Goal: Answer question/provide support: Share knowledge or assist other users

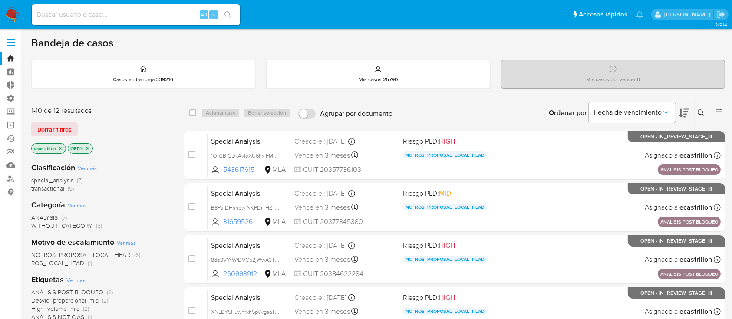
click at [7, 45] on span at bounding box center [11, 45] width 9 height 1
click at [0, 0] on input "checkbox" at bounding box center [0, 0] width 0 height 0
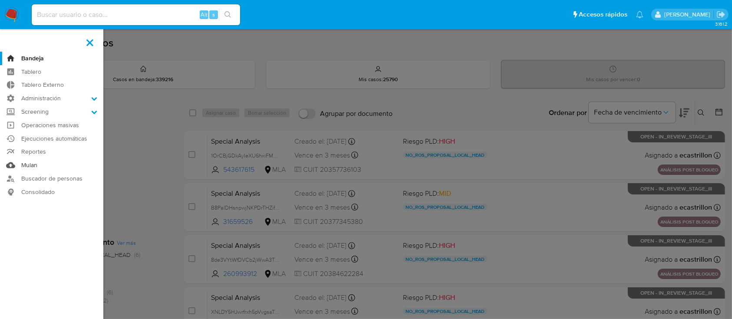
click at [32, 159] on link "Mulan" at bounding box center [51, 164] width 103 height 13
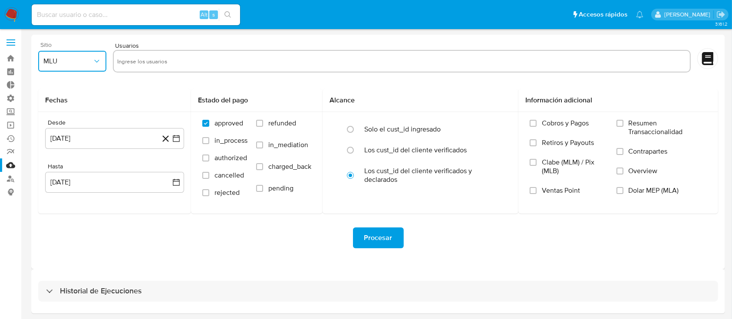
click at [78, 53] on button "MLU" at bounding box center [72, 61] width 68 height 21
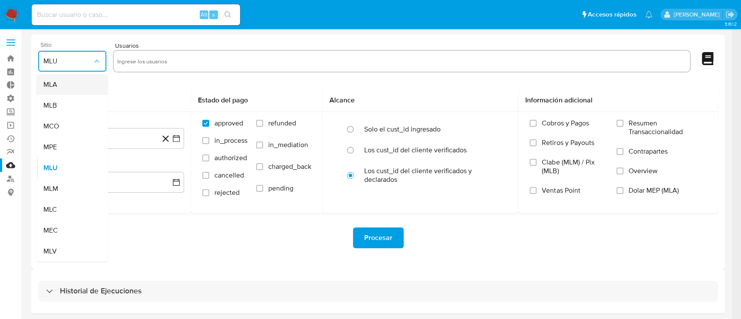
click at [82, 85] on div "MLA" at bounding box center [69, 84] width 53 height 21
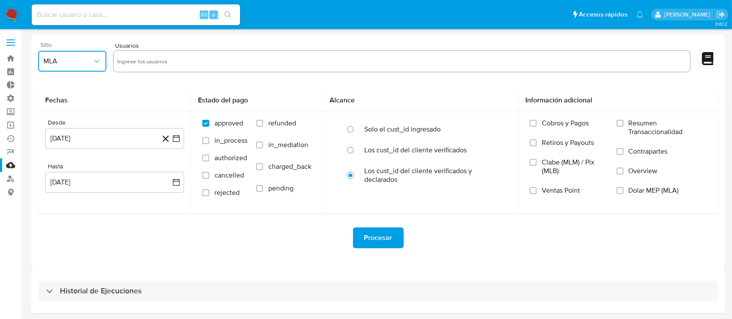
click at [128, 54] on input "text" at bounding box center [401, 61] width 569 height 14
click at [126, 59] on input "20-382149190" at bounding box center [401, 61] width 569 height 14
type input "20382149190"
click at [8, 35] on label at bounding box center [11, 42] width 22 height 18
click at [0, 0] on input "checkbox" at bounding box center [0, 0] width 0 height 0
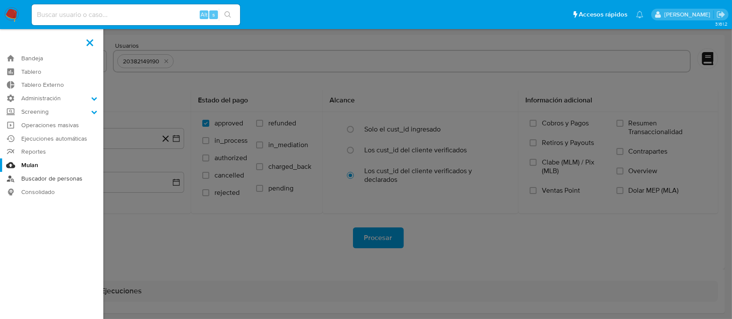
click at [51, 178] on link "Buscador de personas" at bounding box center [51, 178] width 103 height 13
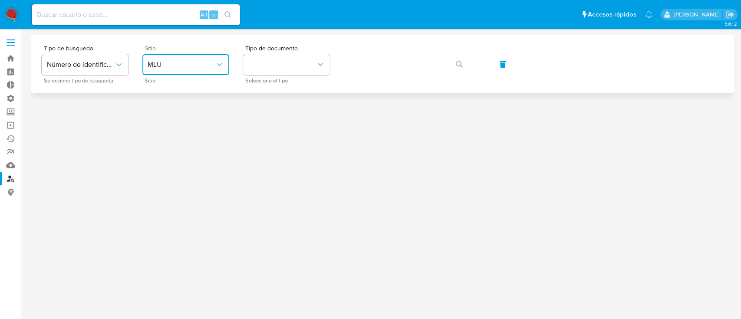
click at [197, 68] on span "MLU" at bounding box center [182, 64] width 68 height 9
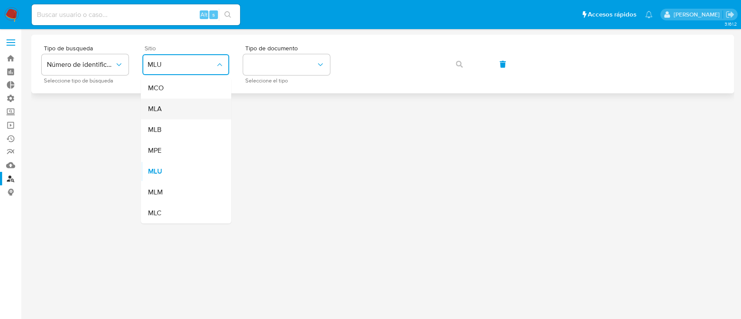
click at [201, 108] on div "MLA" at bounding box center [183, 109] width 71 height 21
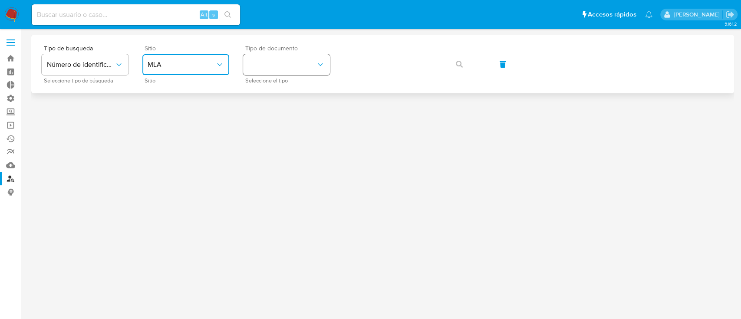
click at [288, 57] on button "identificationType" at bounding box center [286, 64] width 87 height 21
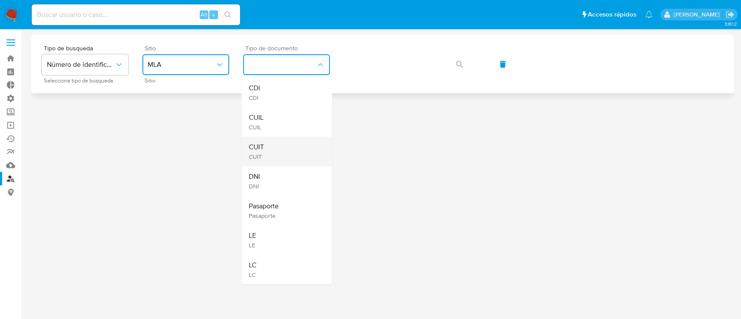
click at [285, 158] on div "CUIT CUIT" at bounding box center [283, 152] width 71 height 30
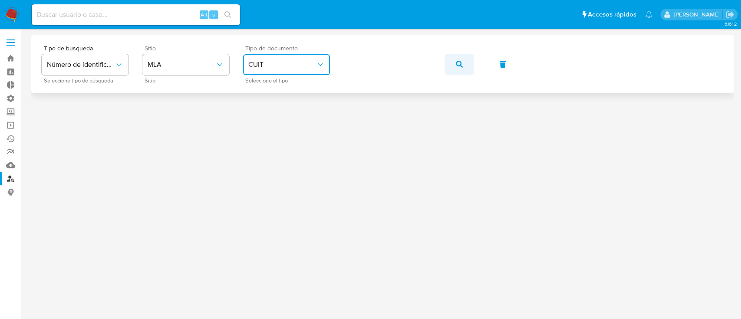
click at [459, 62] on icon "button" at bounding box center [459, 64] width 7 height 7
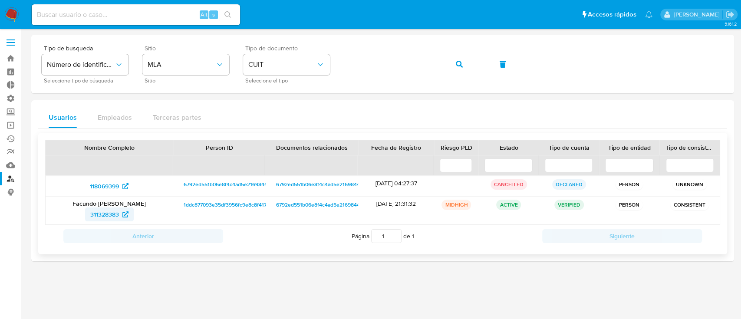
click at [101, 215] on span "311328383" at bounding box center [104, 214] width 29 height 14
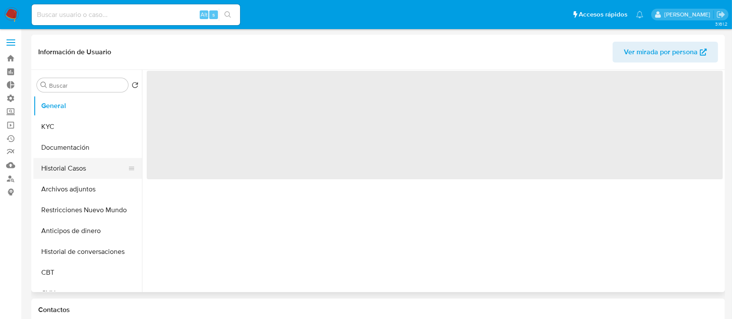
click at [60, 171] on button "Historial Casos" at bounding box center [84, 168] width 102 height 21
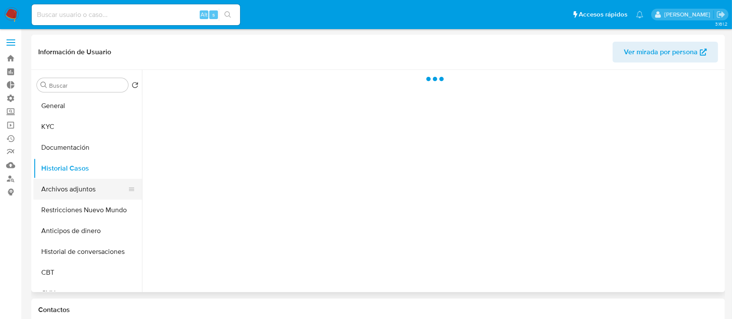
select select "10"
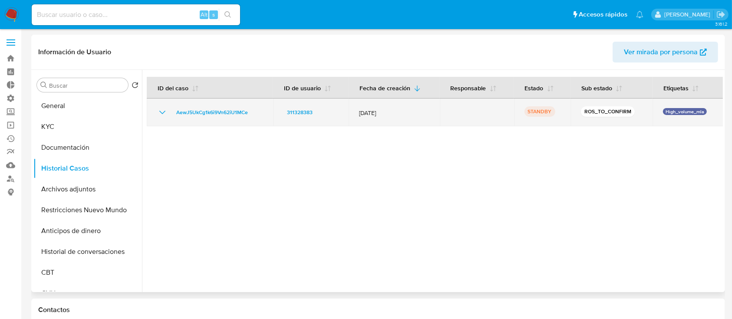
click at [161, 112] on icon "Mostrar/Ocultar" at bounding box center [162, 112] width 6 height 3
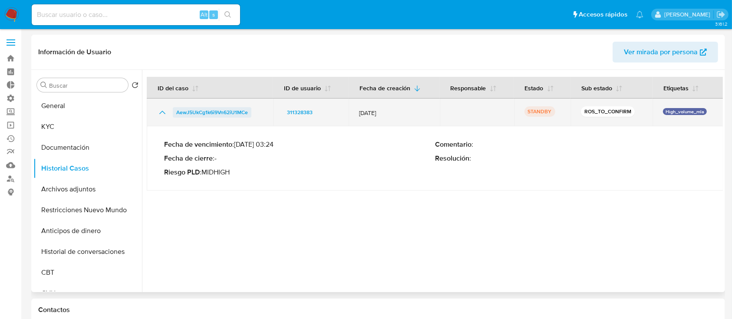
click at [199, 111] on span "AewJ5UkCg1k6i9Vn62iU1MCe" at bounding box center [212, 112] width 72 height 10
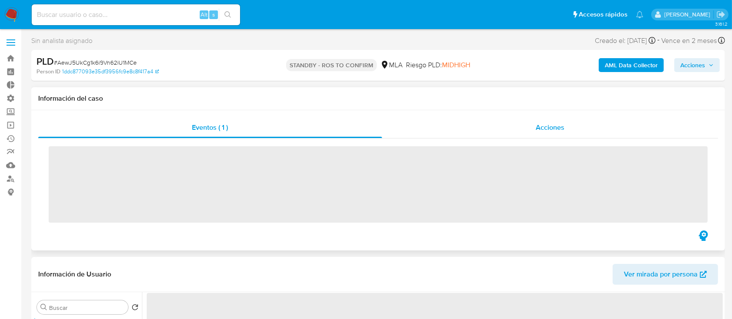
click at [552, 125] on span "Acciones" at bounding box center [550, 127] width 29 height 10
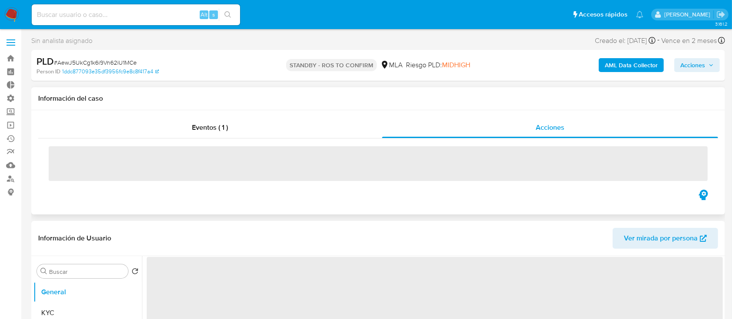
select select "10"
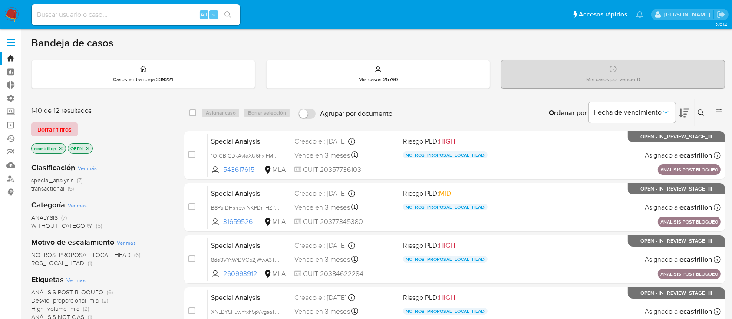
click at [45, 132] on span "Borrar filtros" at bounding box center [54, 129] width 34 height 12
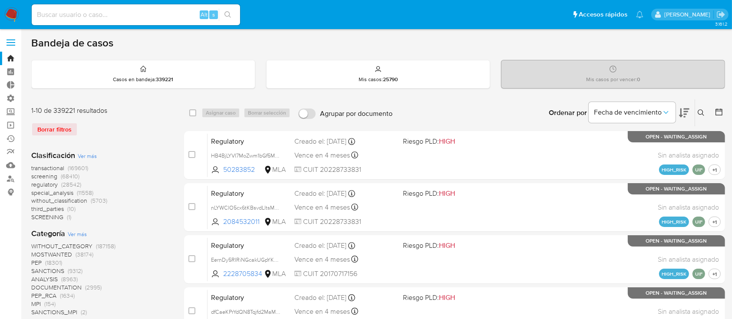
click at [58, 13] on input at bounding box center [136, 14] width 208 height 11
paste input "2074009675"
type input "2074009675"
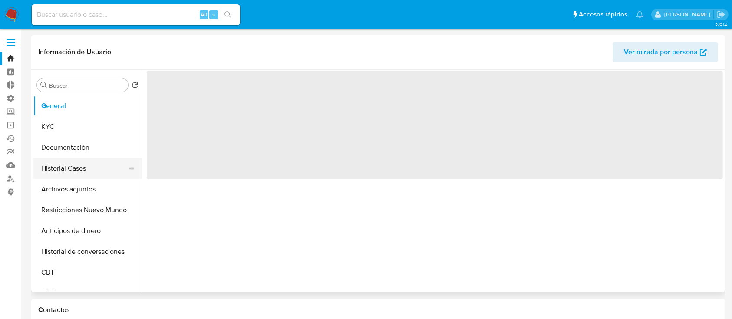
click at [71, 162] on button "Historial Casos" at bounding box center [84, 168] width 102 height 21
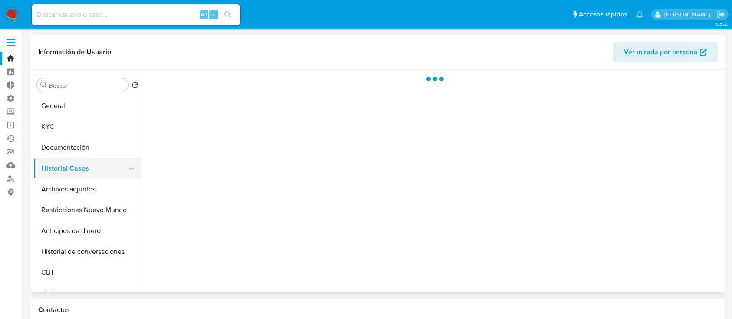
select select "10"
